Goal: Task Accomplishment & Management: Use online tool/utility

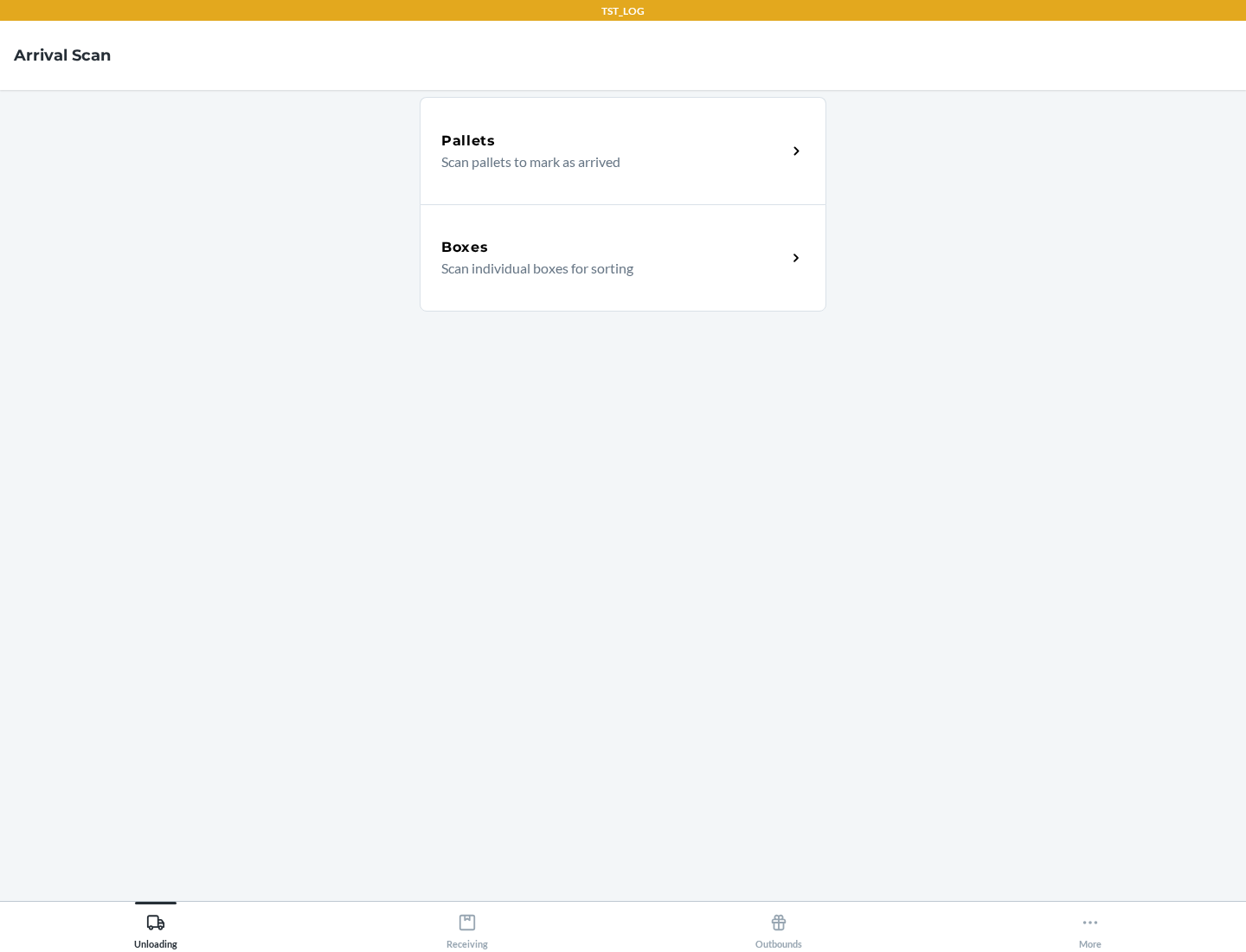
click at [614, 248] on div "Boxes" at bounding box center [614, 247] width 345 height 20
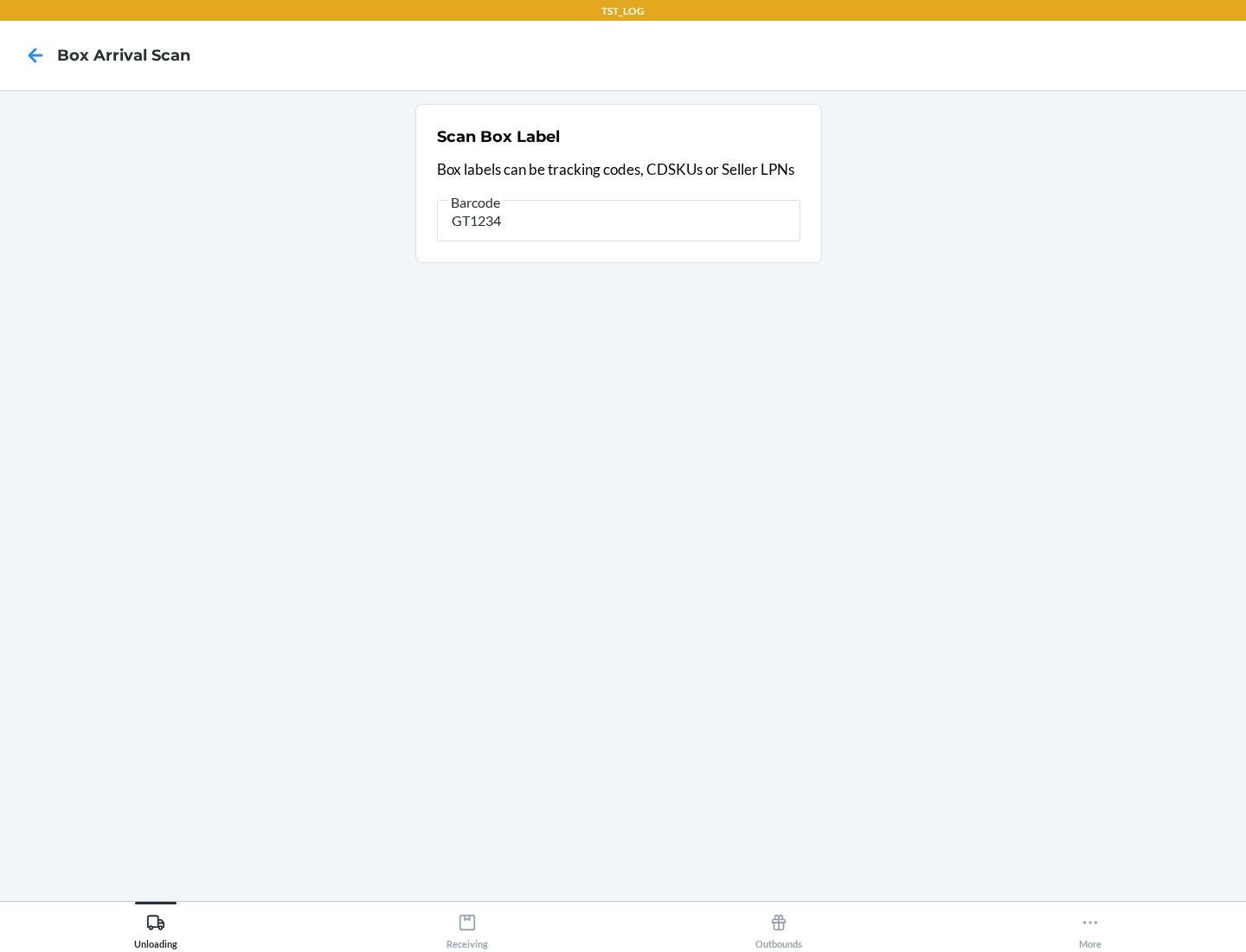
type input "GT1234"
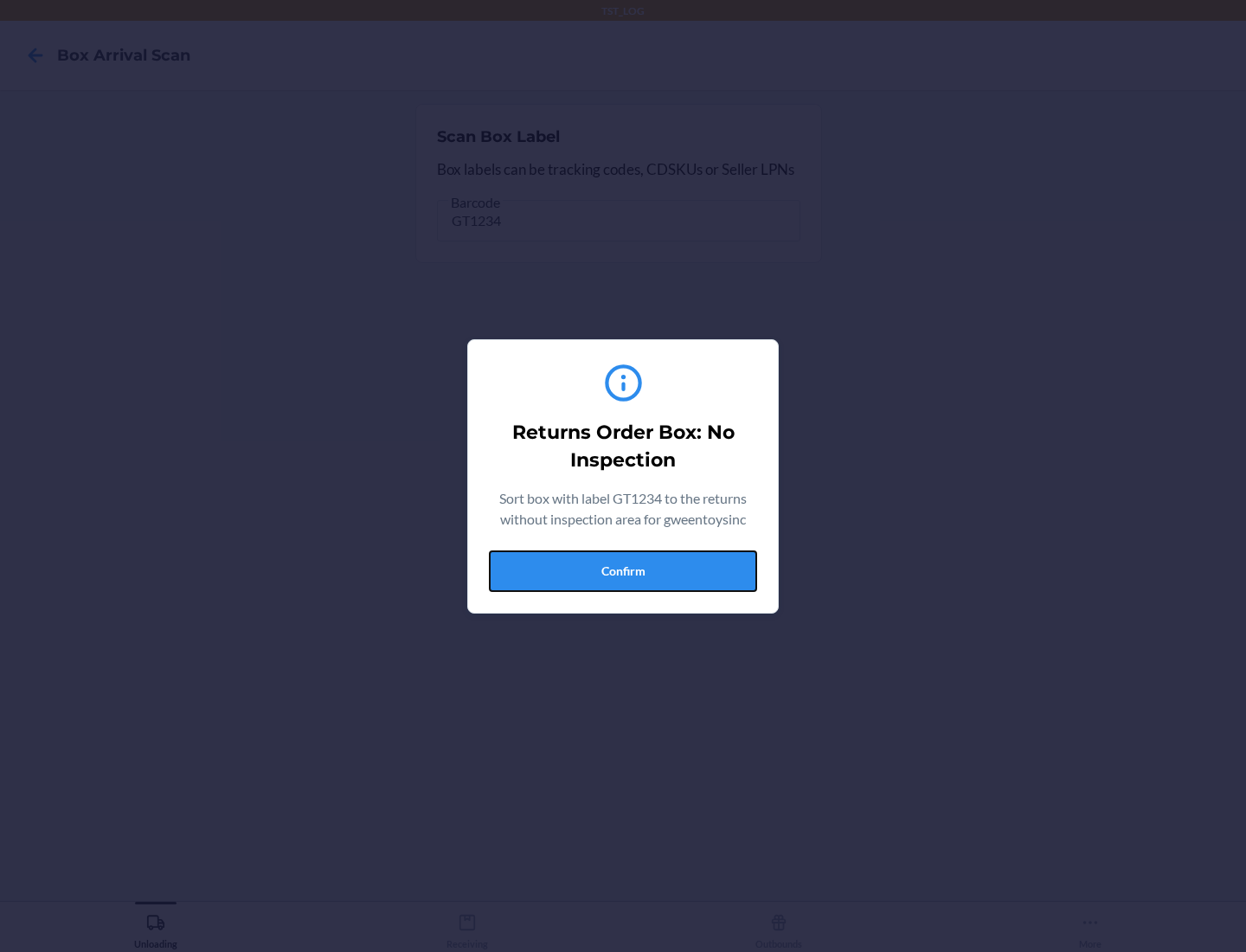
click at [623, 570] on button "Confirm" at bounding box center [623, 571] width 268 height 42
